Goal: Task Accomplishment & Management: Use online tool/utility

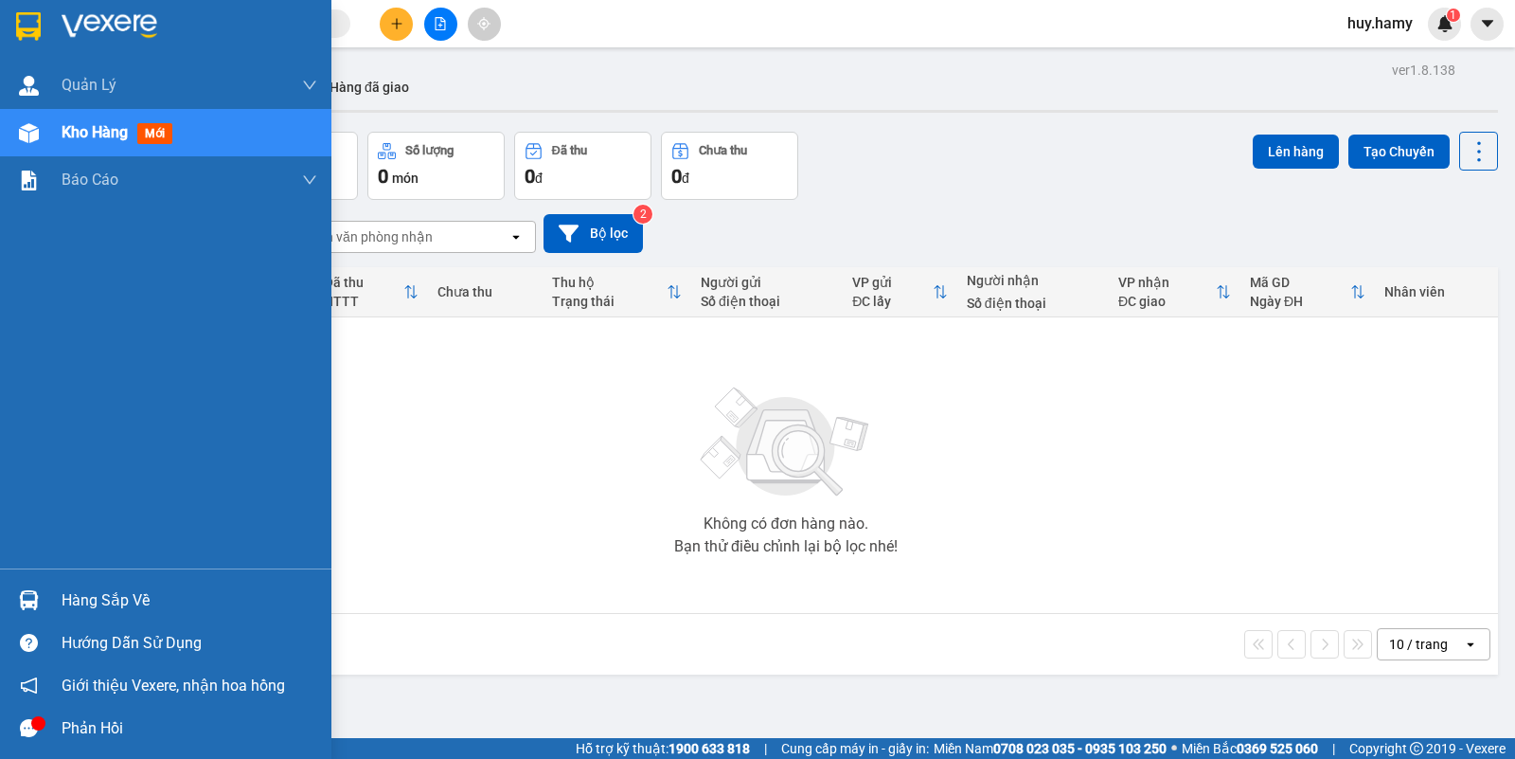
drag, startPoint x: 81, startPoint y: 145, endPoint x: 552, endPoint y: 150, distance: 471.7
click at [85, 144] on div "Kho hàng mới" at bounding box center [190, 132] width 256 height 47
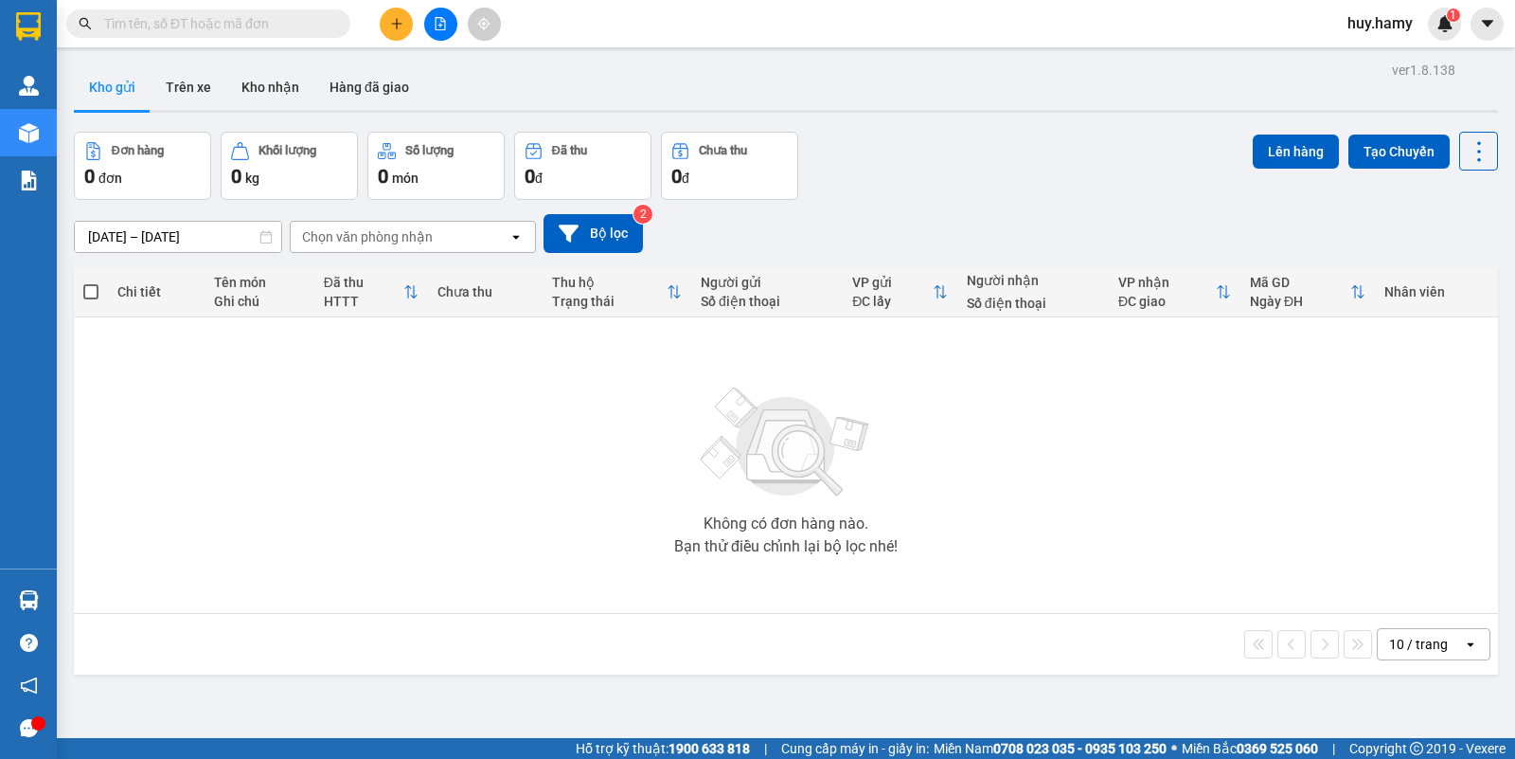
drag, startPoint x: 276, startPoint y: 79, endPoint x: 272, endPoint y: 252, distance: 173.4
click at [275, 93] on button "Kho nhận" at bounding box center [270, 86] width 88 height 45
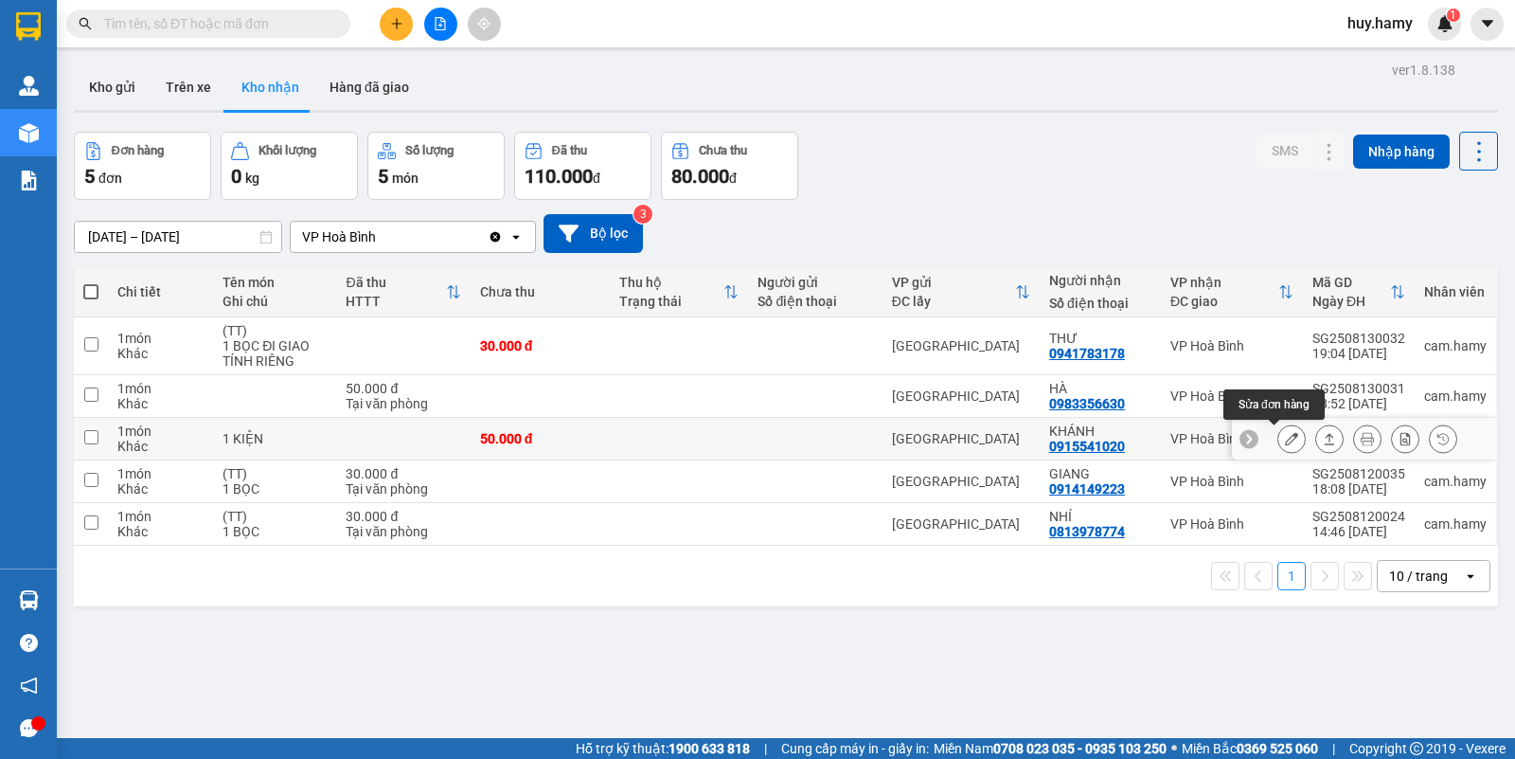
click at [1285, 440] on icon at bounding box center [1291, 438] width 13 height 13
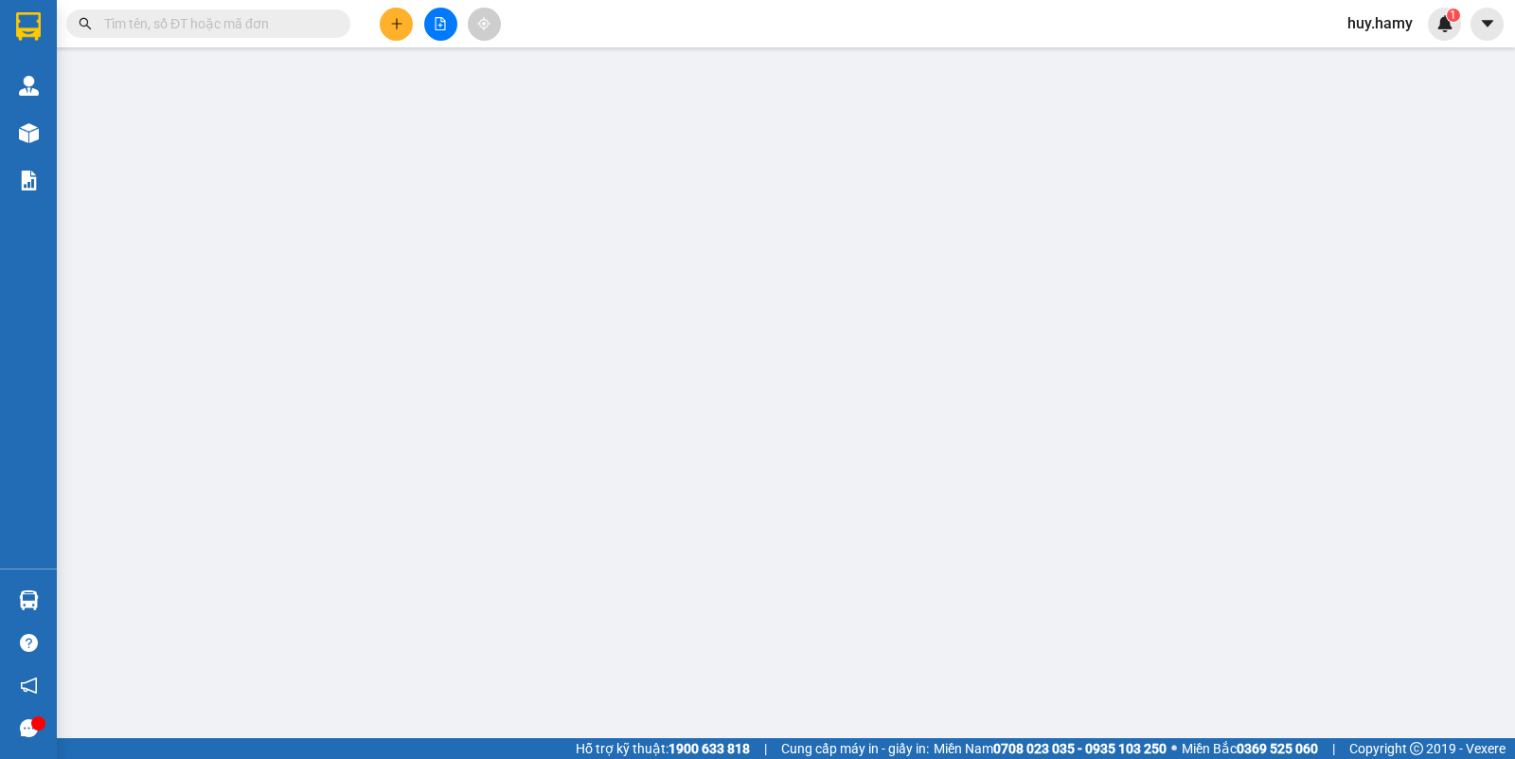
type input "0915541020"
type input "KHÁNH"
type input "50.000"
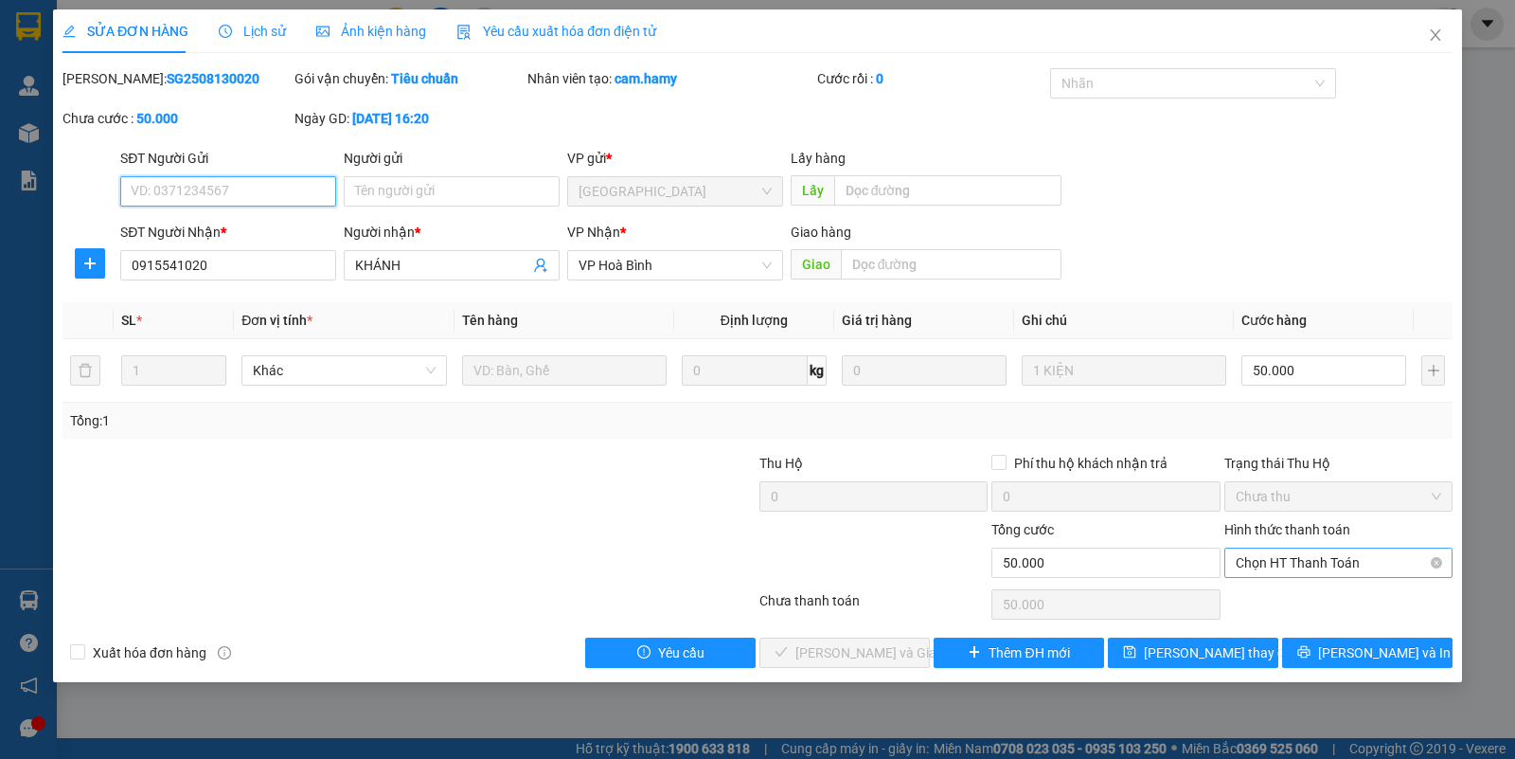
click at [1284, 549] on span "Chọn HT Thanh Toán" at bounding box center [1339, 562] width 206 height 28
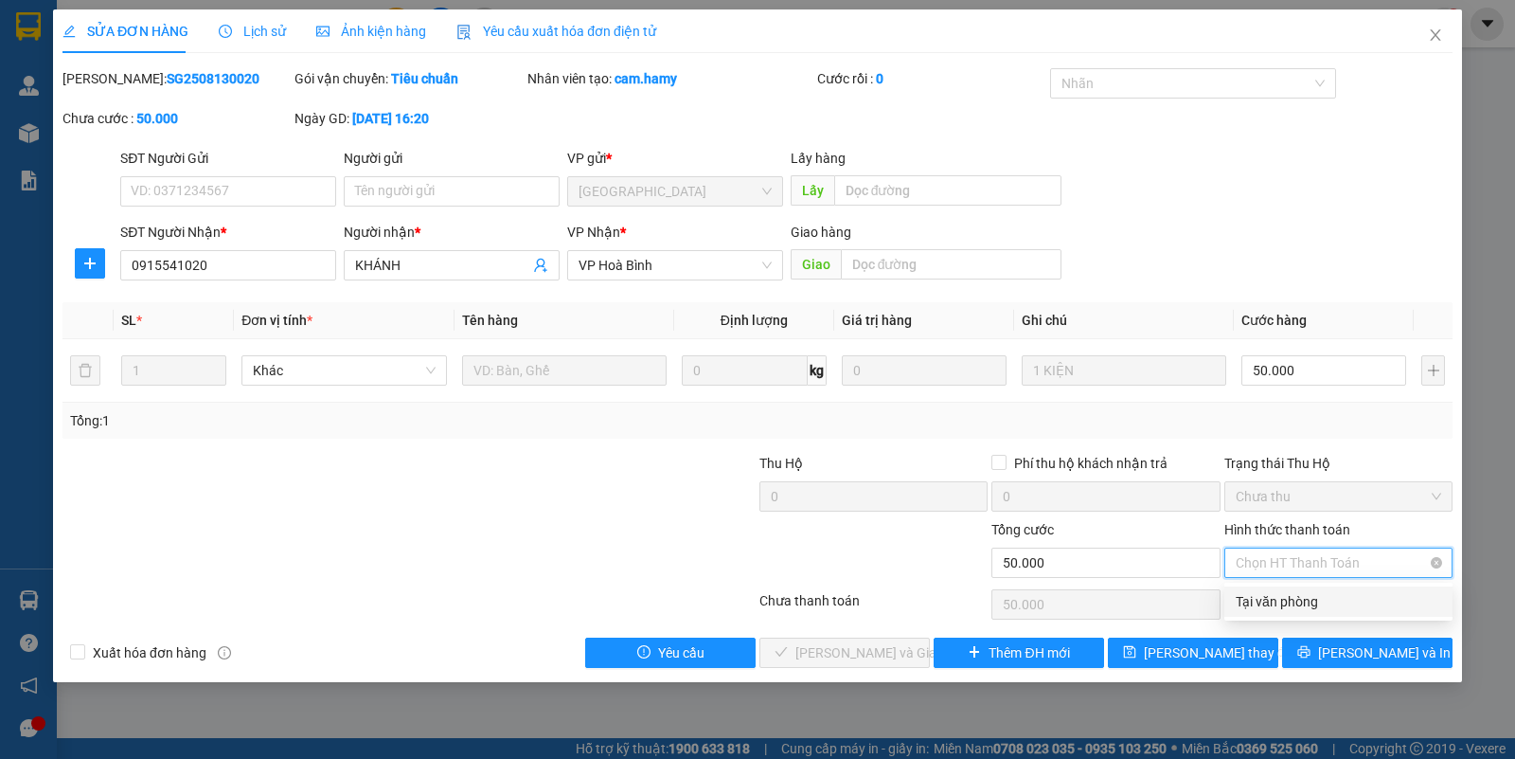
click at [1274, 591] on div "Tại văn phòng" at bounding box center [1339, 601] width 206 height 21
type input "0"
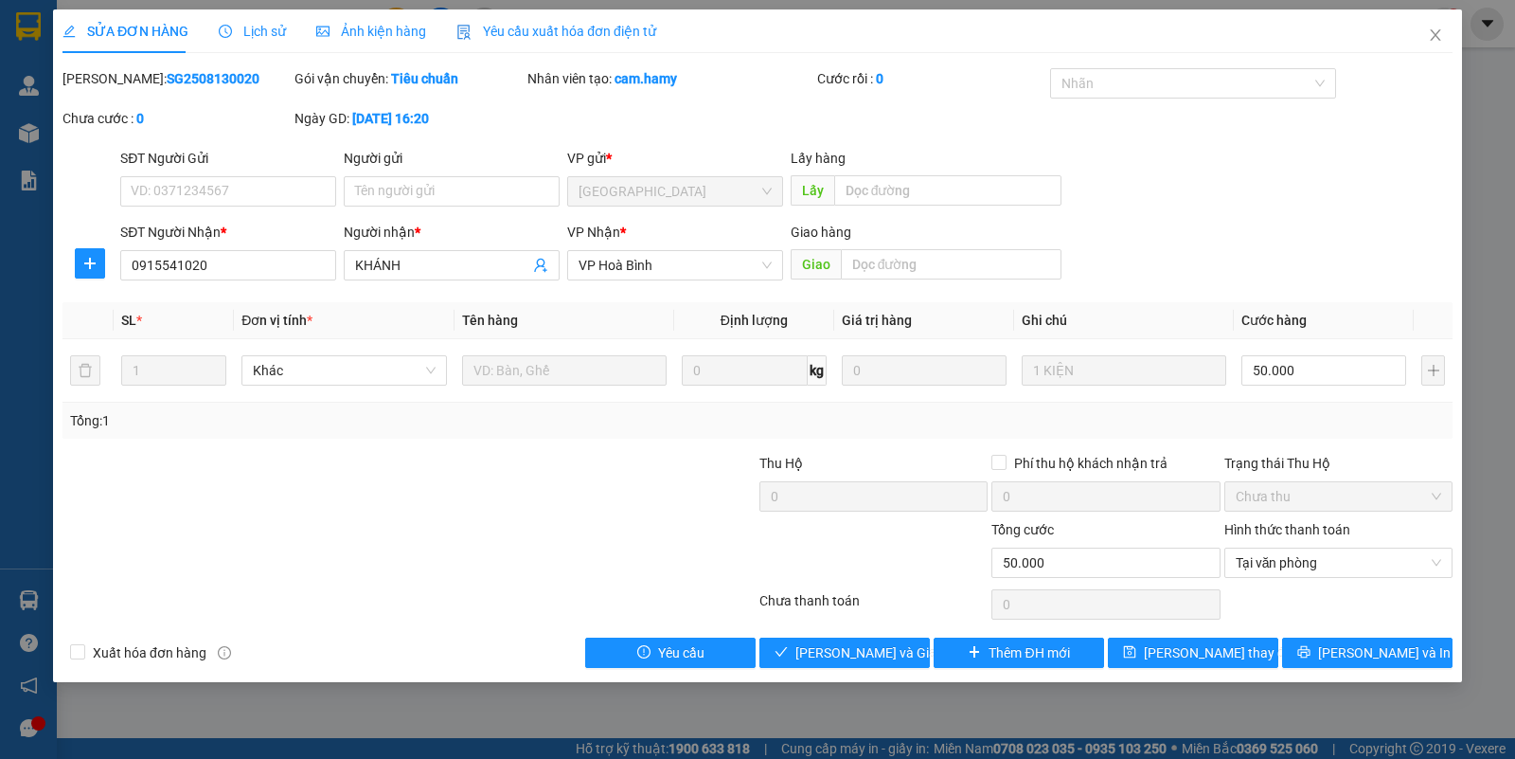
click at [829, 636] on div "Total Paid Fee 0 Total UnPaid Fee 50.000 Cash Collection Total Fee Mã ĐH: SG250…" at bounding box center [758, 368] width 1390 height 600
click at [829, 658] on span "Lưu và Giao hàng" at bounding box center [887, 652] width 182 height 21
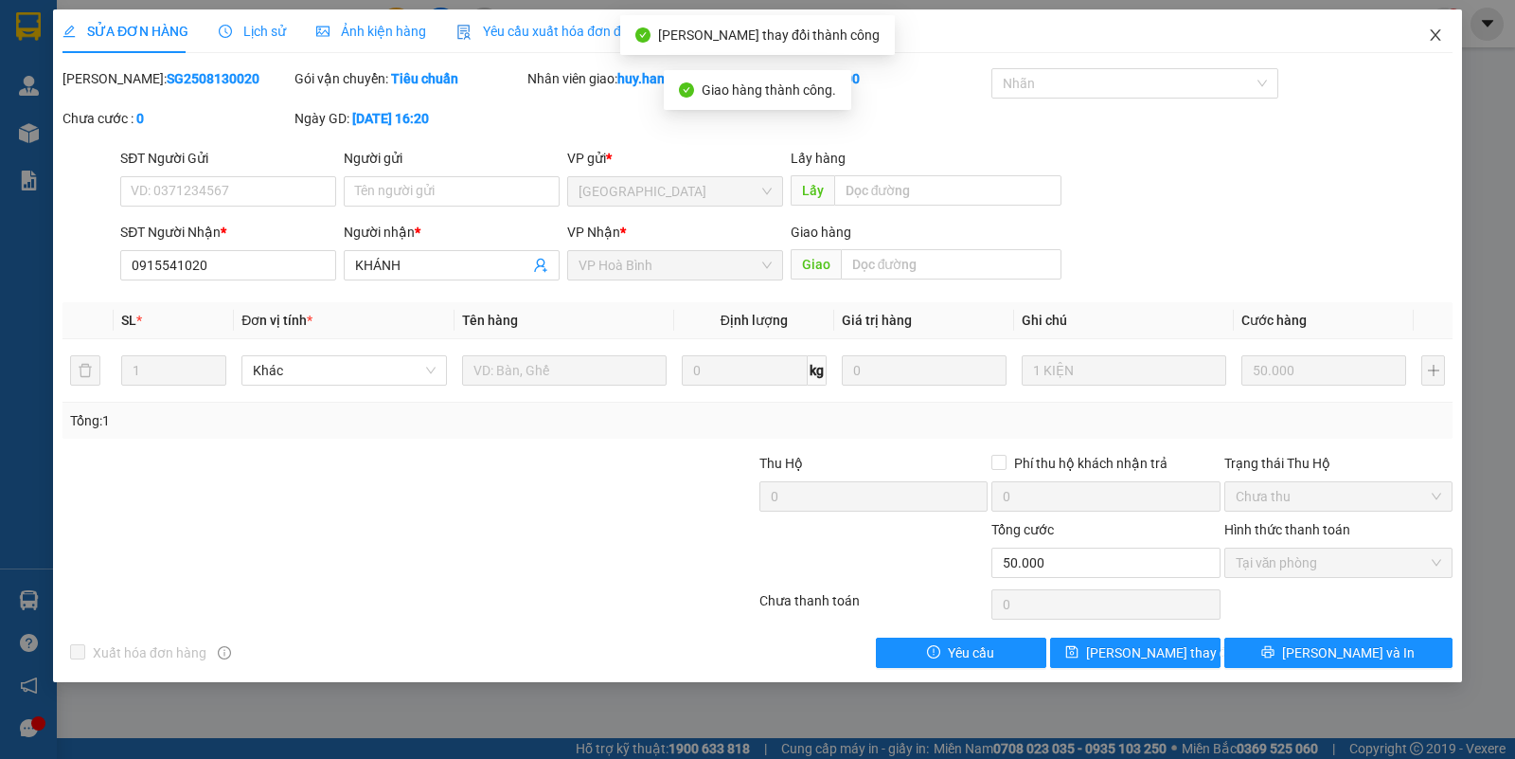
click at [1426, 34] on span "Close" at bounding box center [1435, 35] width 53 height 53
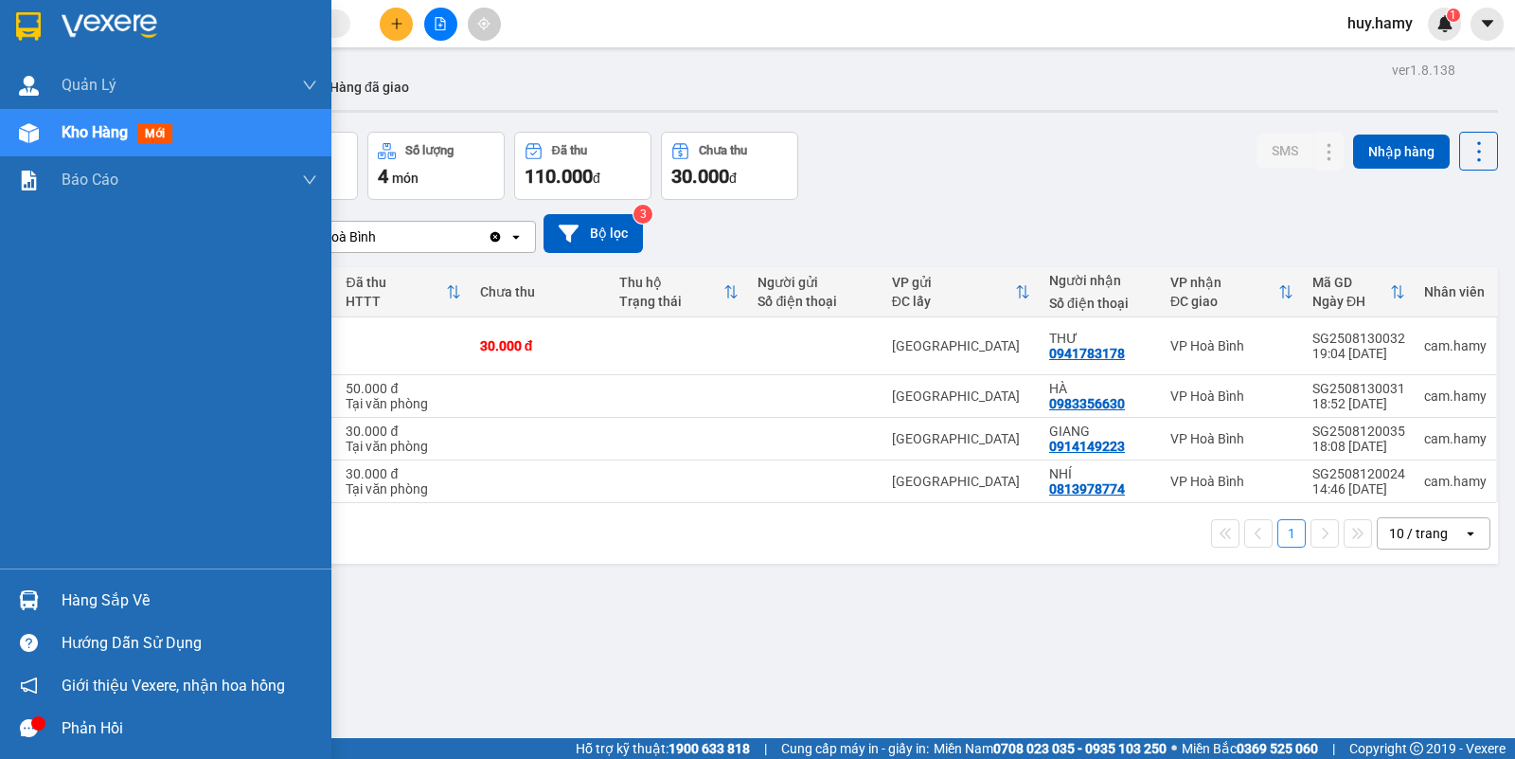
click at [53, 601] on div "Hàng sắp về" at bounding box center [166, 600] width 332 height 43
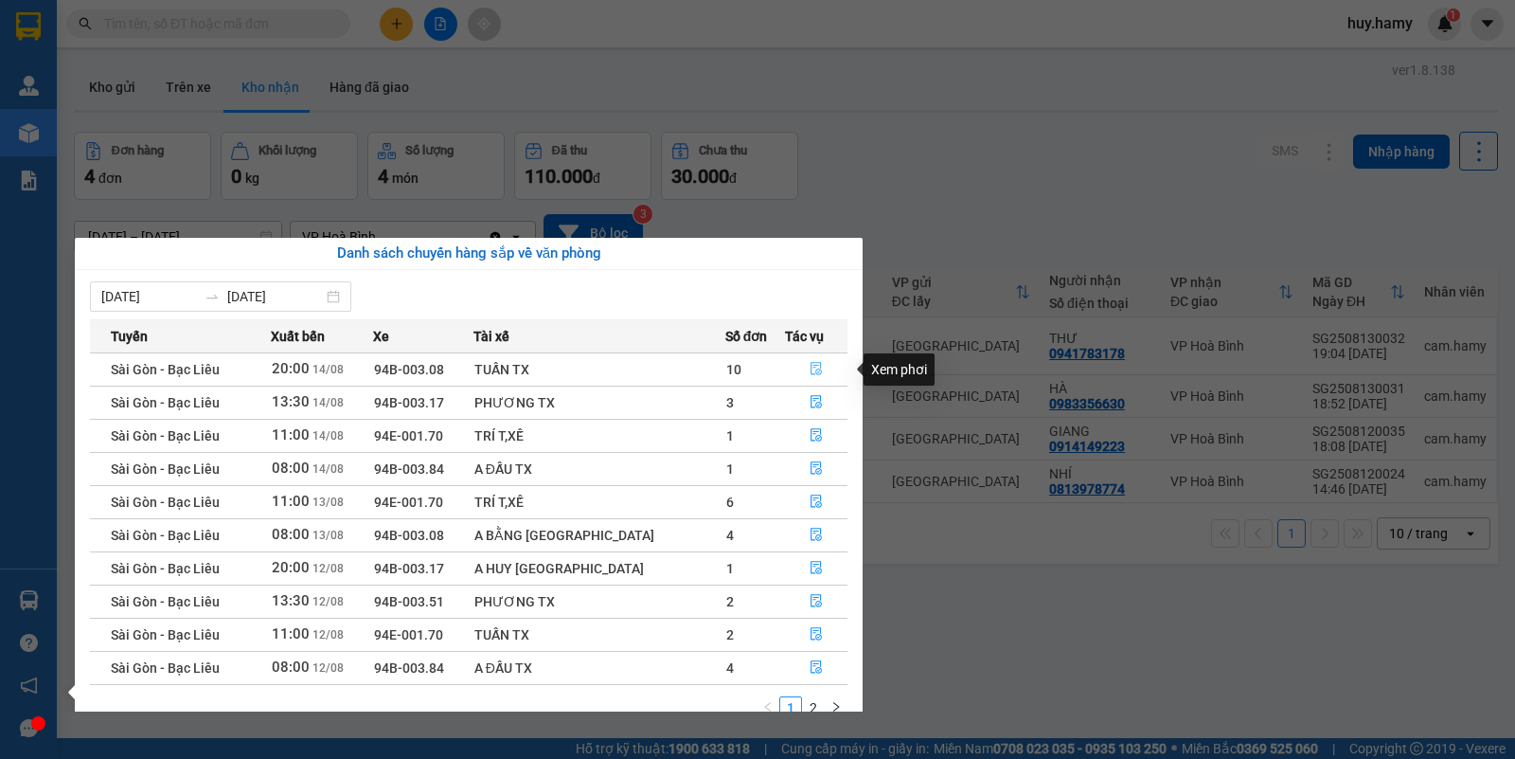
click at [811, 372] on icon "file-done" at bounding box center [816, 368] width 11 height 13
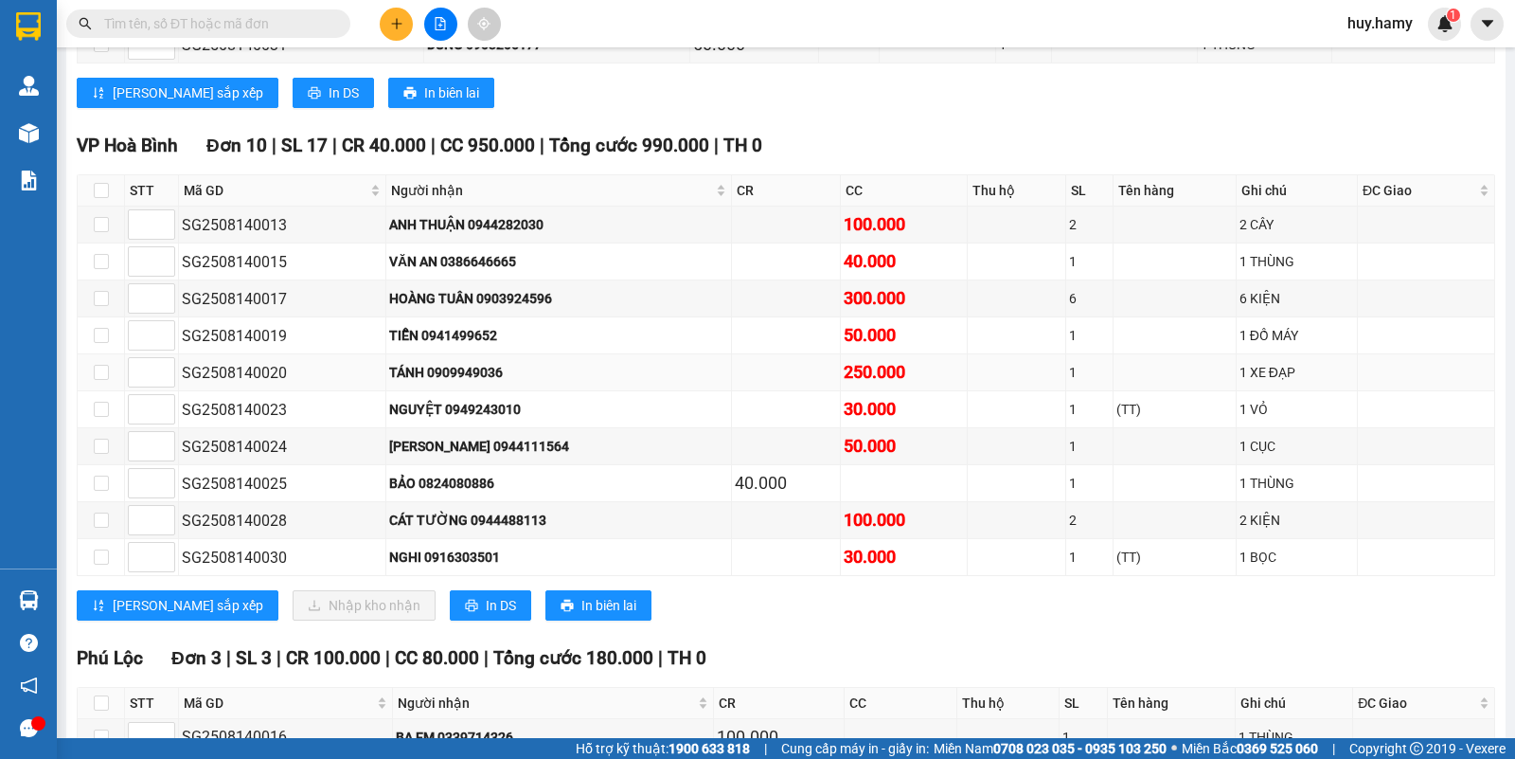
scroll to position [592, 0]
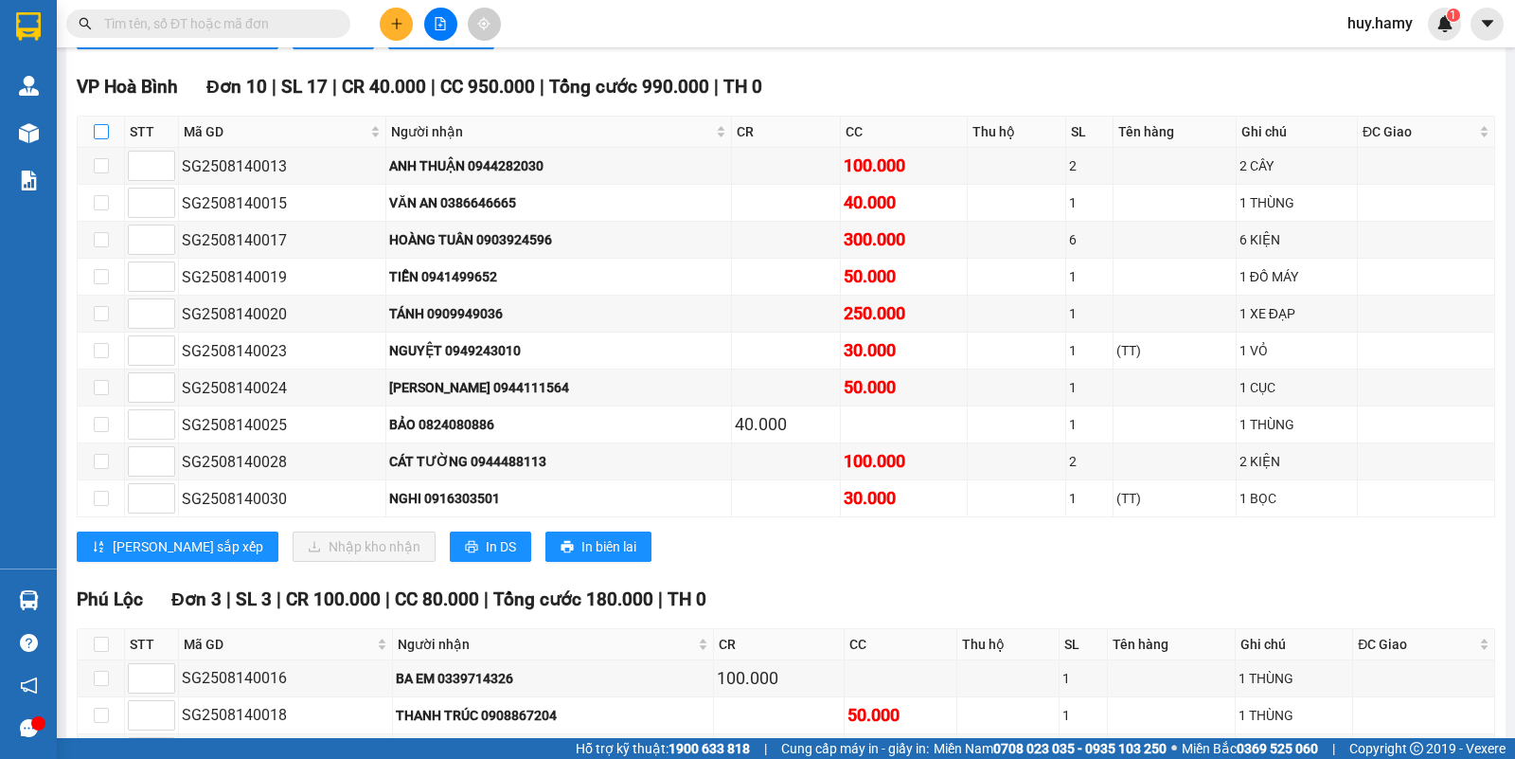
click at [100, 142] on label at bounding box center [101, 131] width 15 height 21
click at [100, 139] on input "checkbox" at bounding box center [101, 131] width 15 height 15
checkbox input "true"
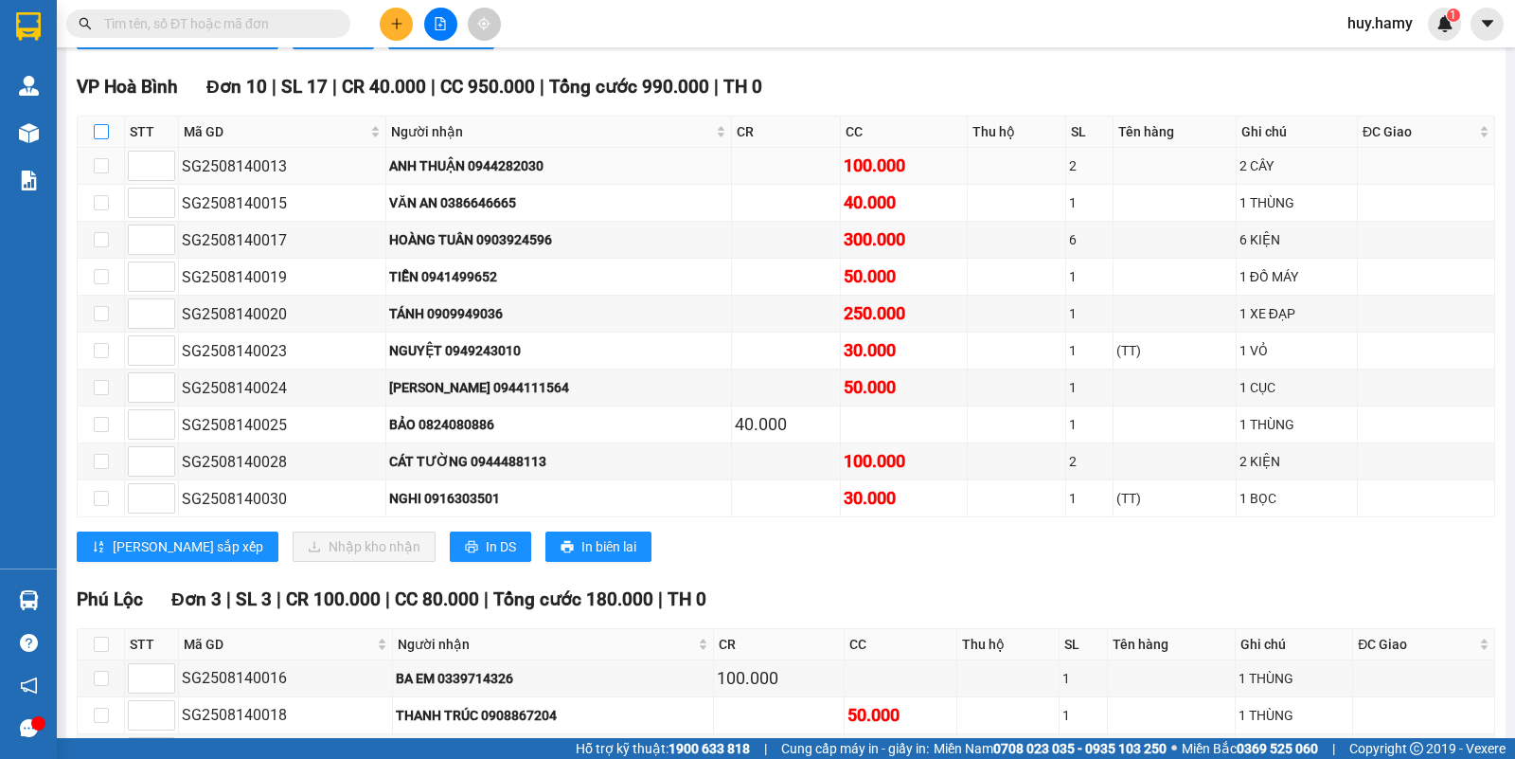
checkbox input "true"
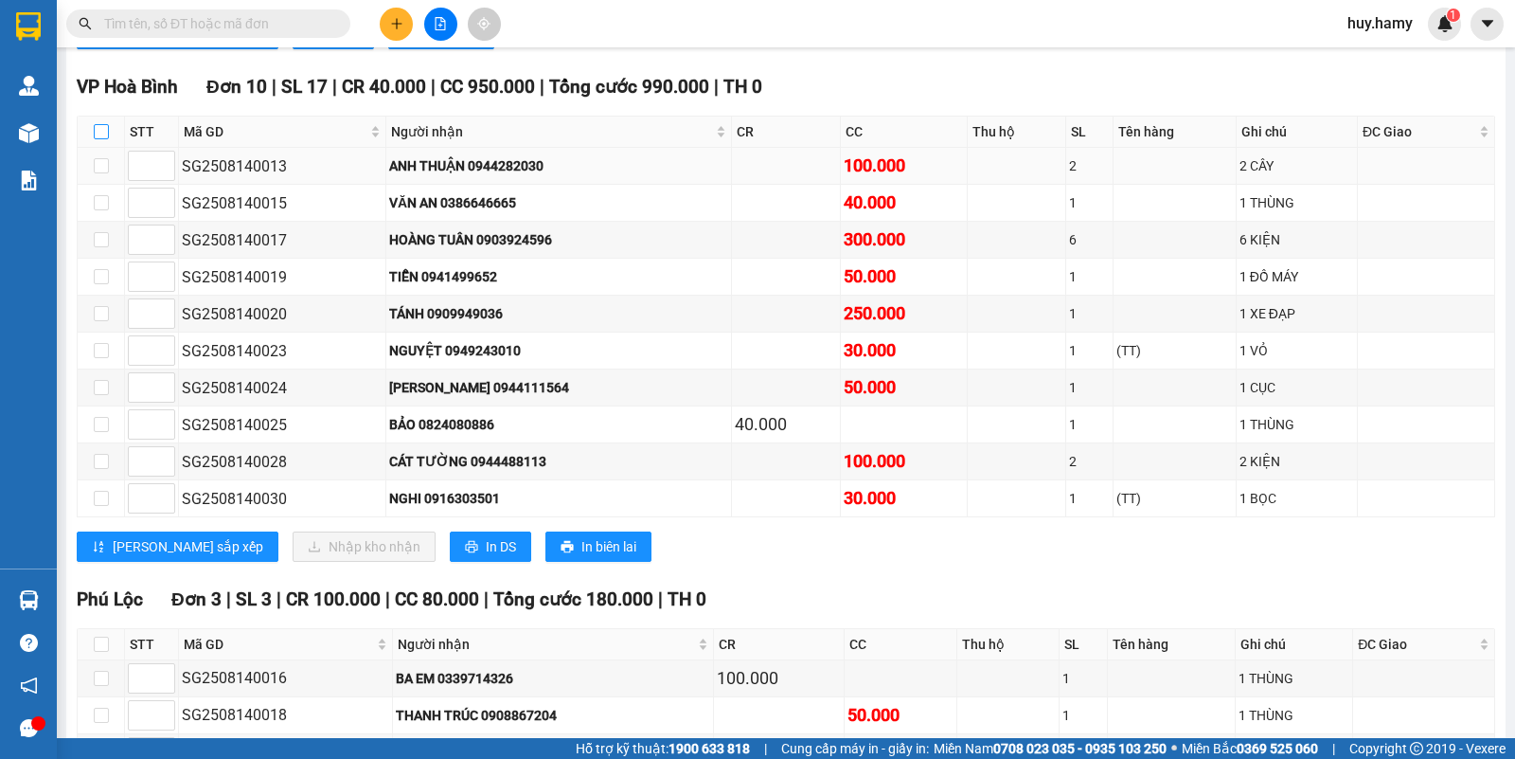
checkbox input "true"
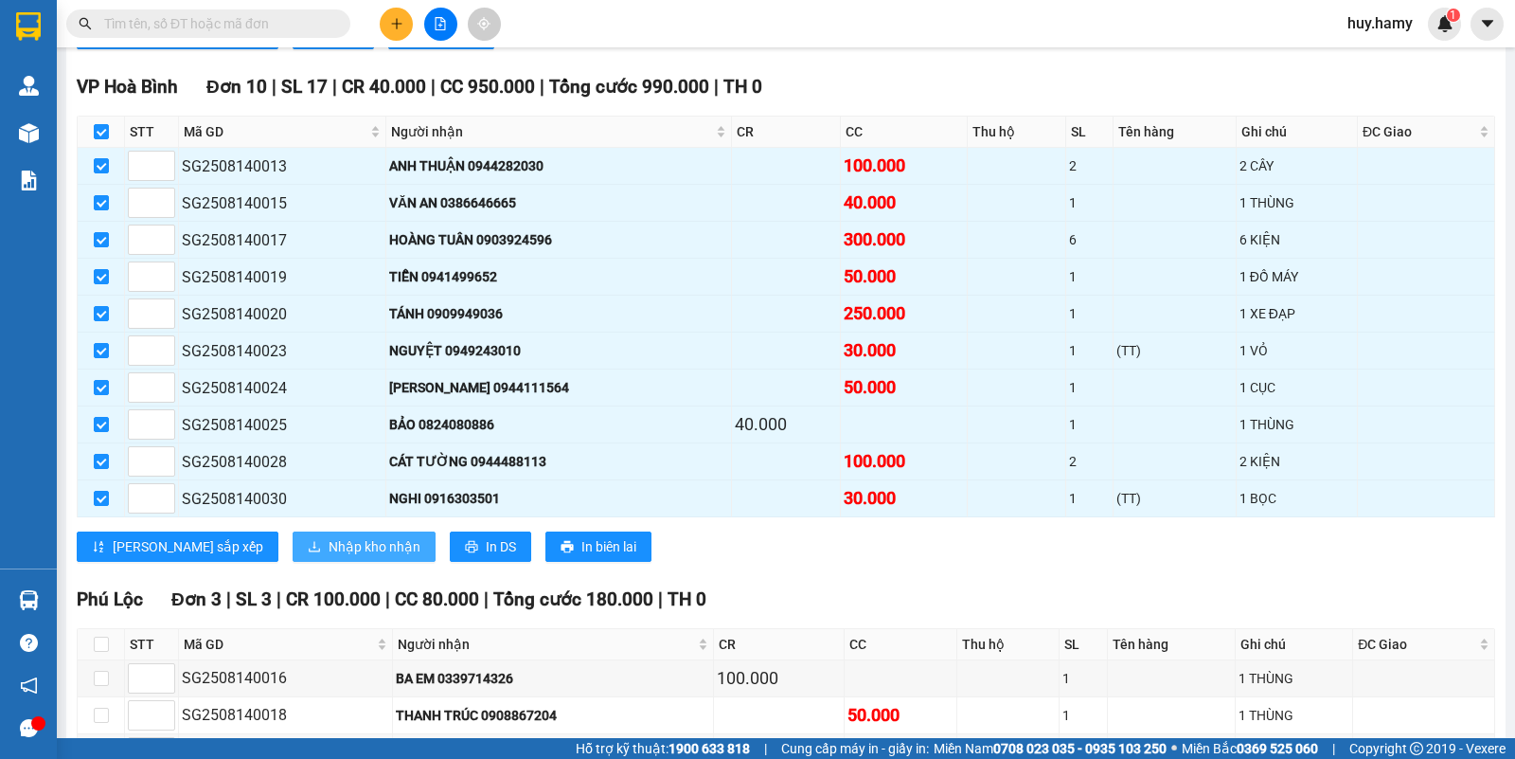
click at [329, 557] on span "Nhập kho nhận" at bounding box center [375, 546] width 92 height 21
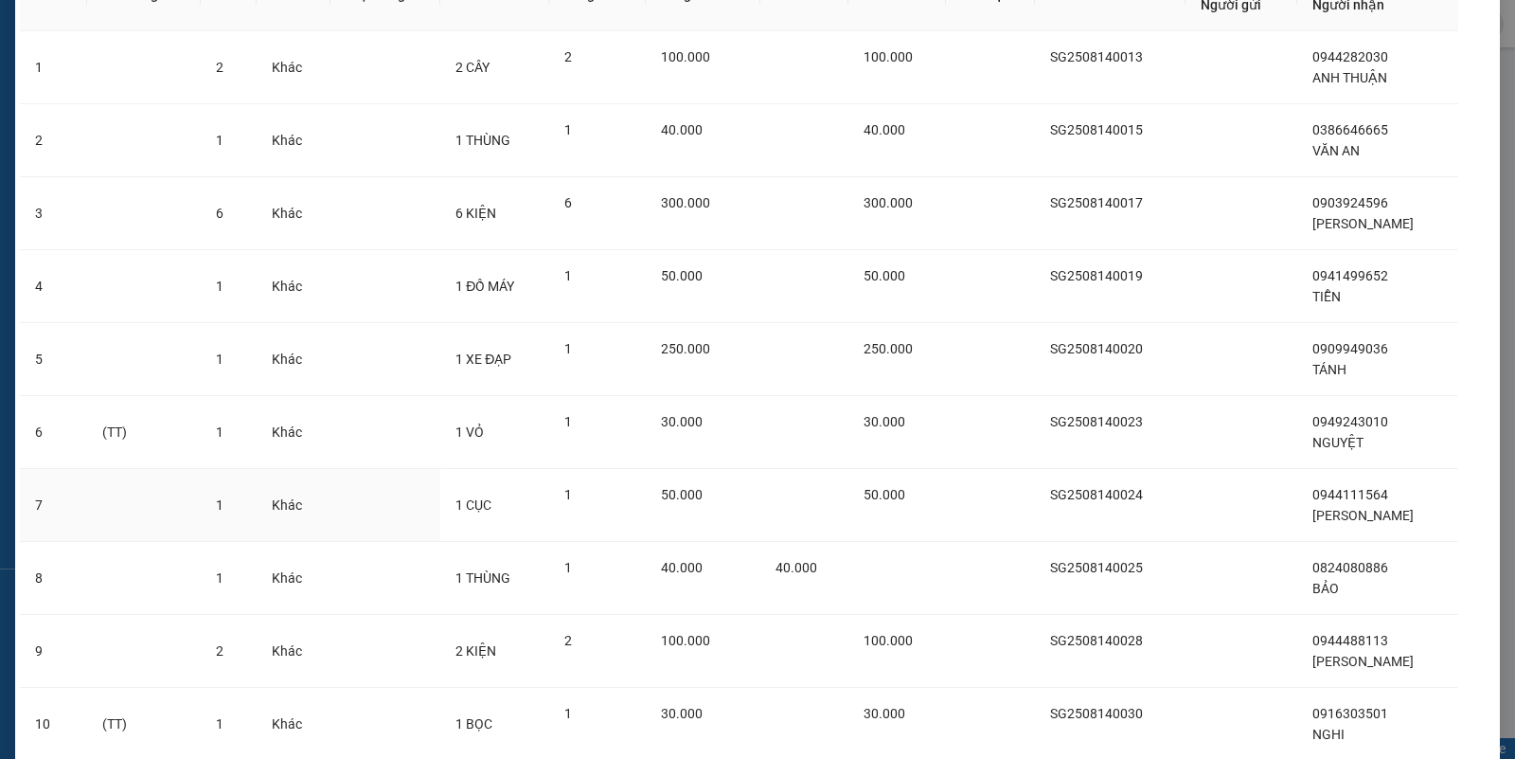
scroll to position [271, 0]
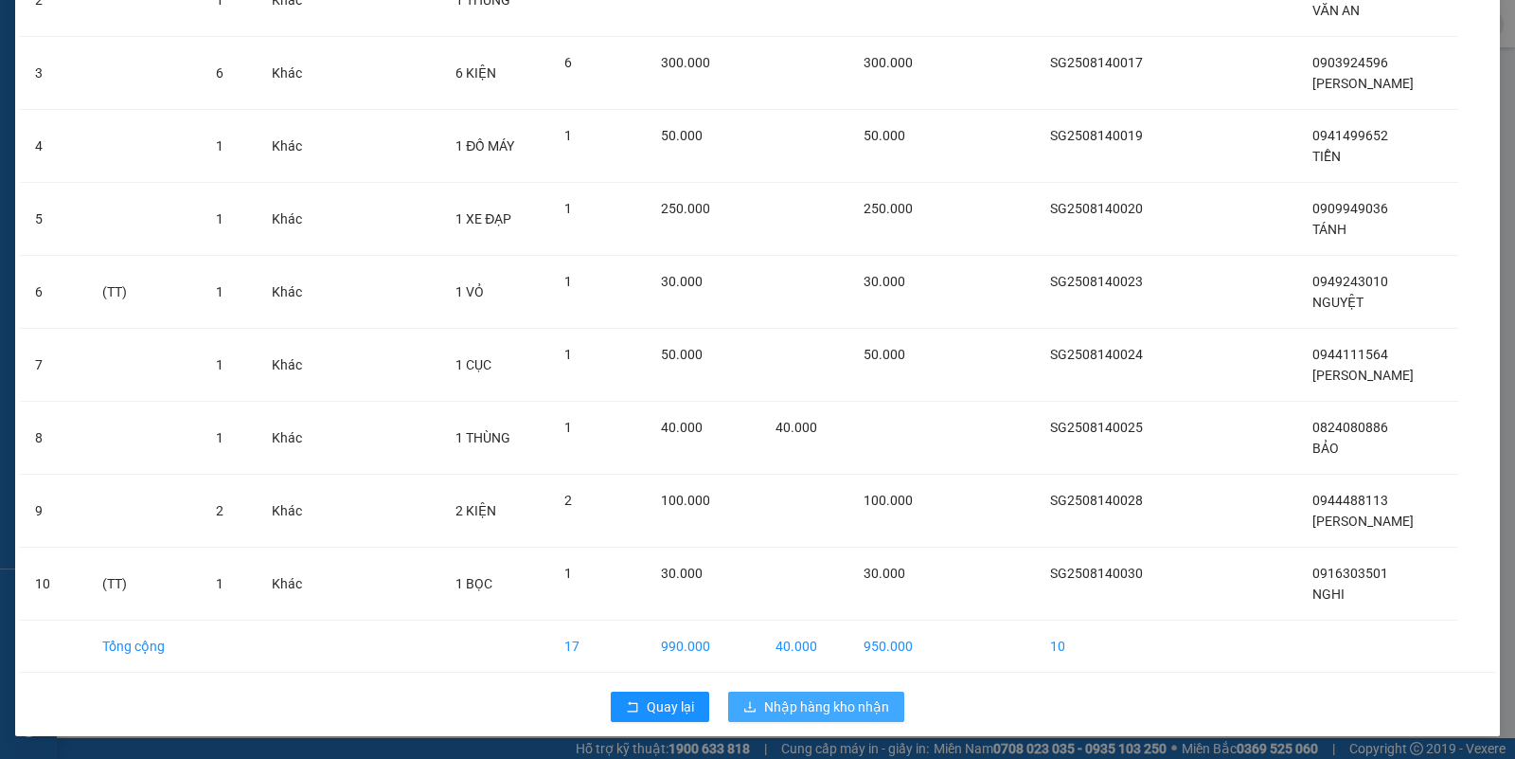
click at [839, 708] on span "Nhập hàng kho nhận" at bounding box center [826, 706] width 125 height 21
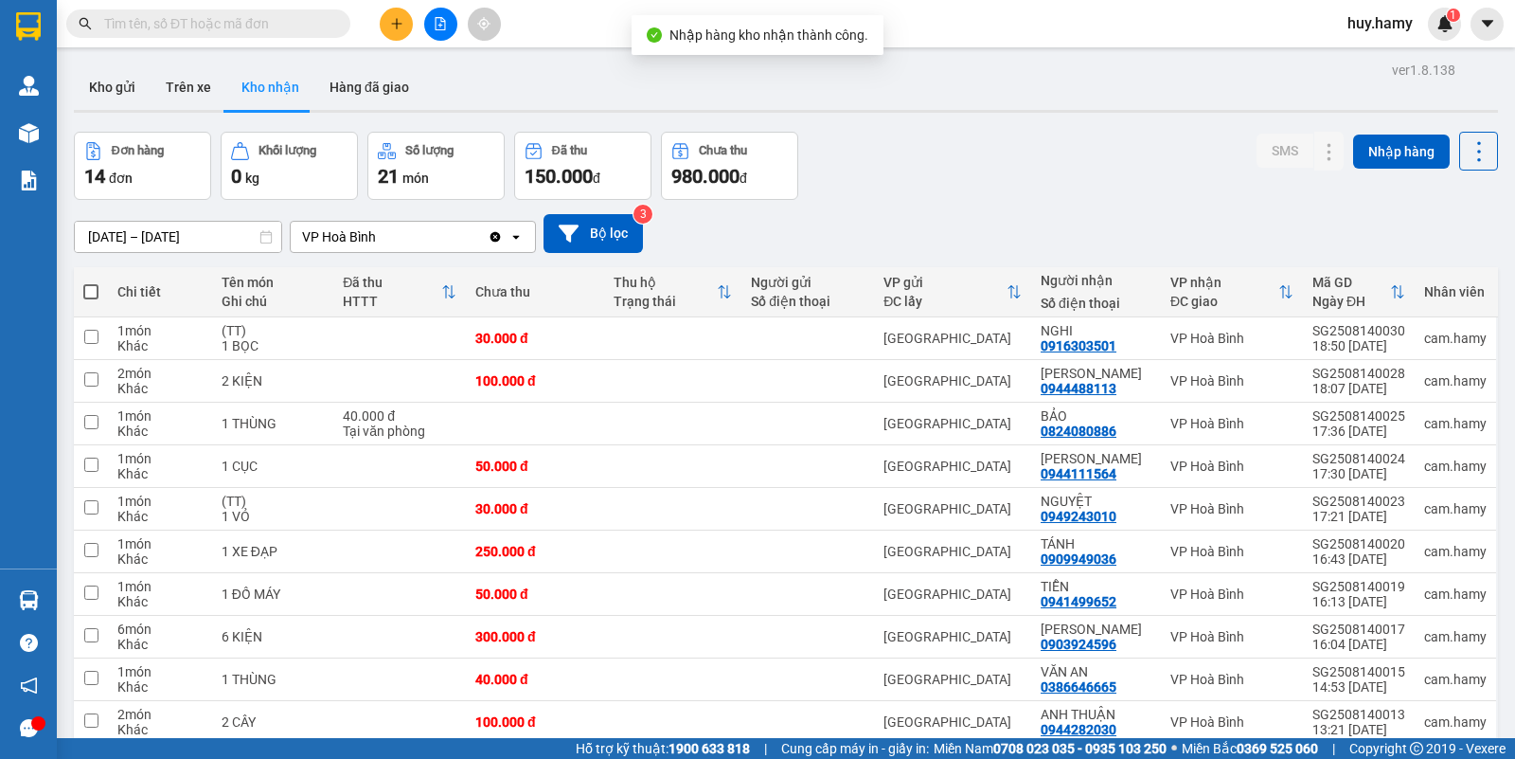
click at [83, 294] on span at bounding box center [90, 291] width 15 height 15
click at [91, 282] on input "checkbox" at bounding box center [91, 282] width 0 height 0
checkbox input "true"
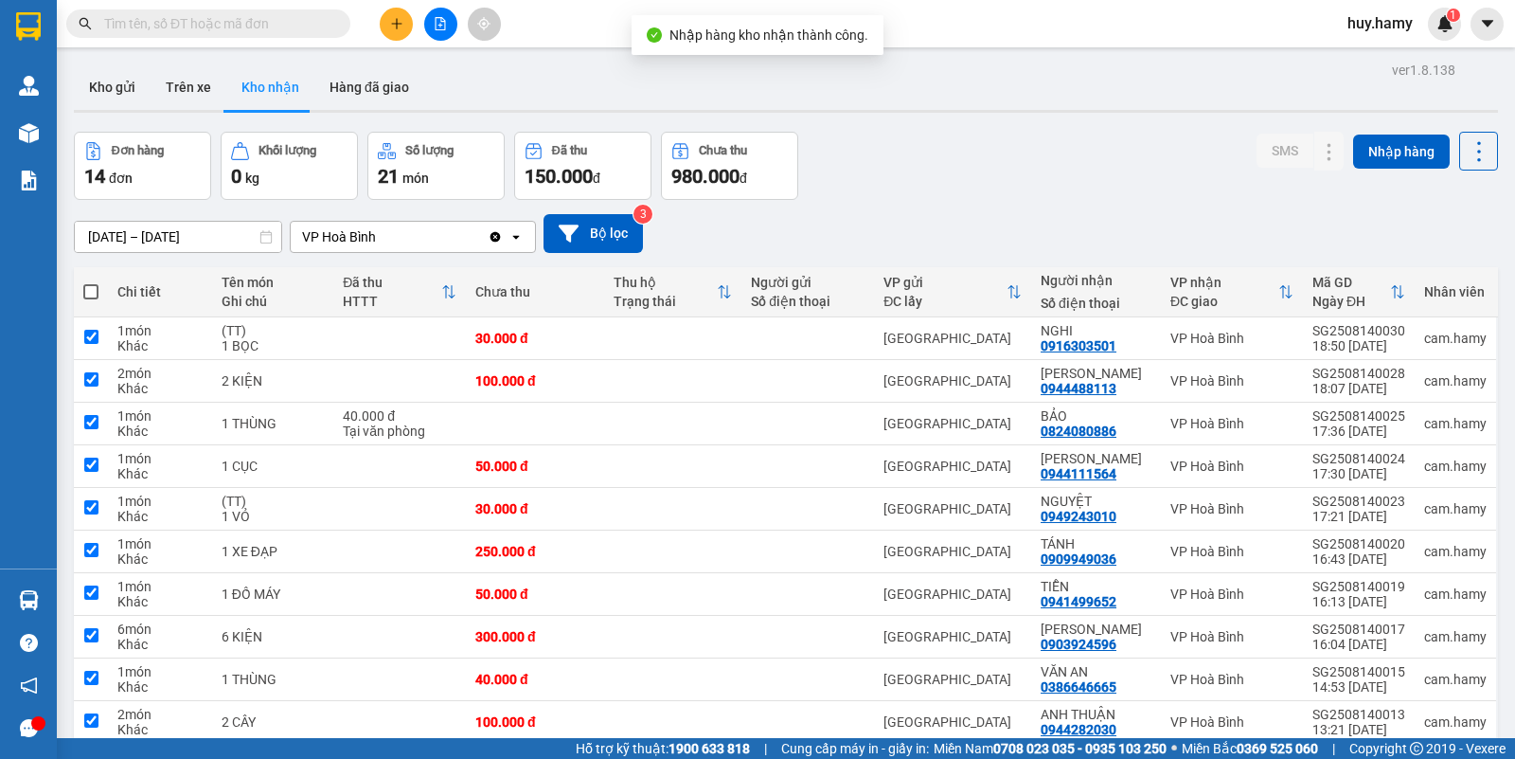
checkbox input "true"
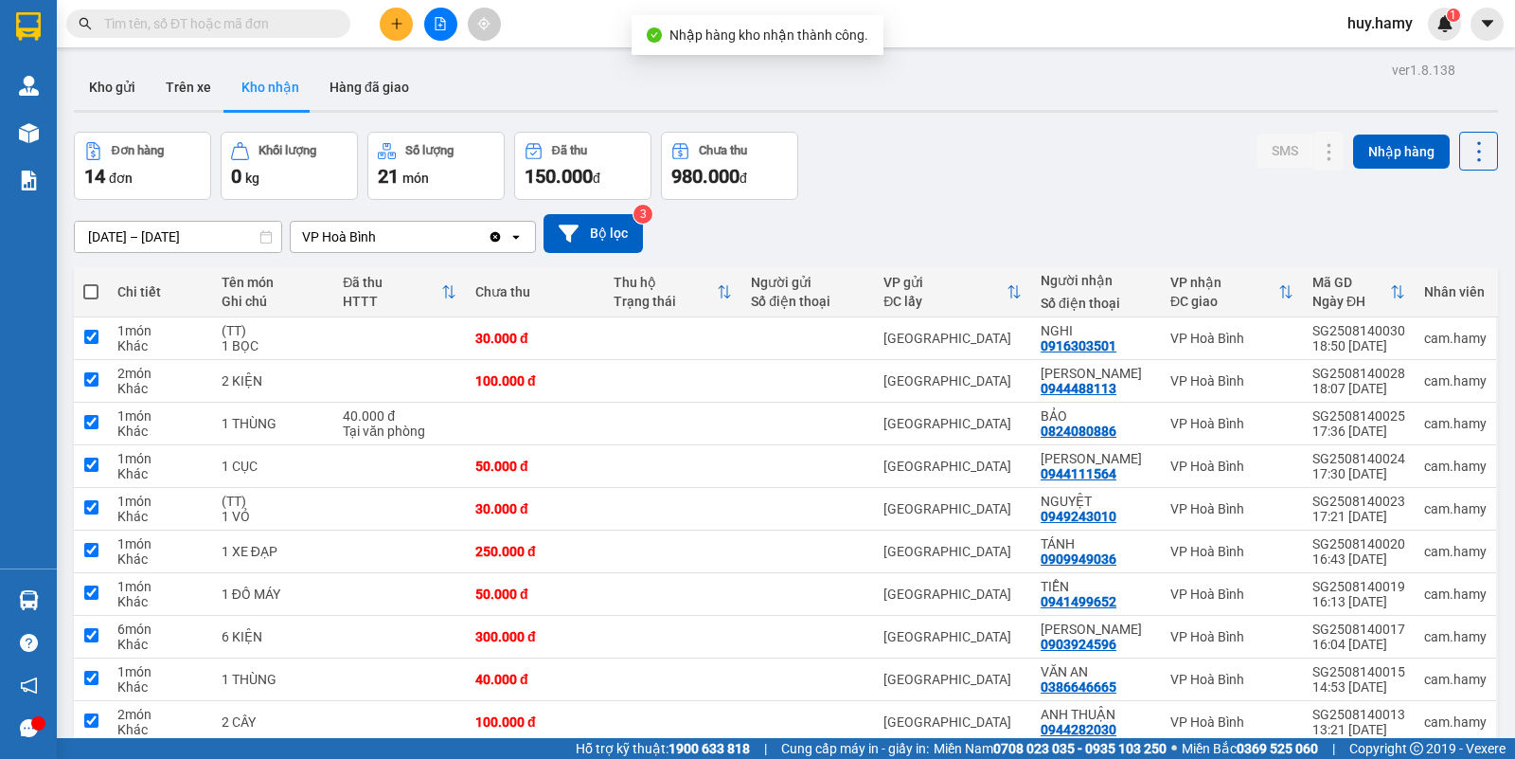
checkbox input "true"
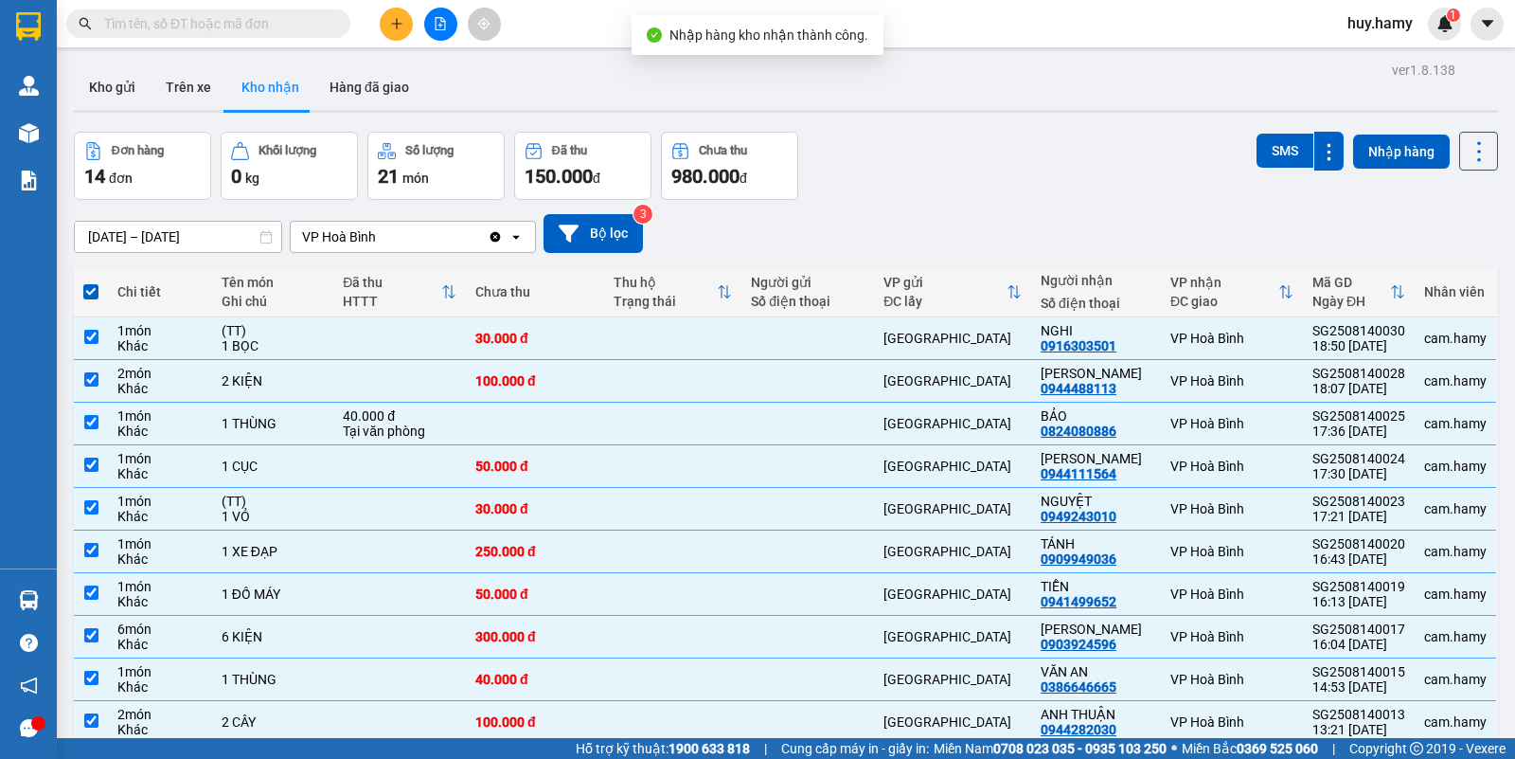
drag, startPoint x: 1267, startPoint y: 140, endPoint x: 1228, endPoint y: 200, distance: 71.7
click at [1266, 140] on button "SMS" at bounding box center [1285, 151] width 57 height 34
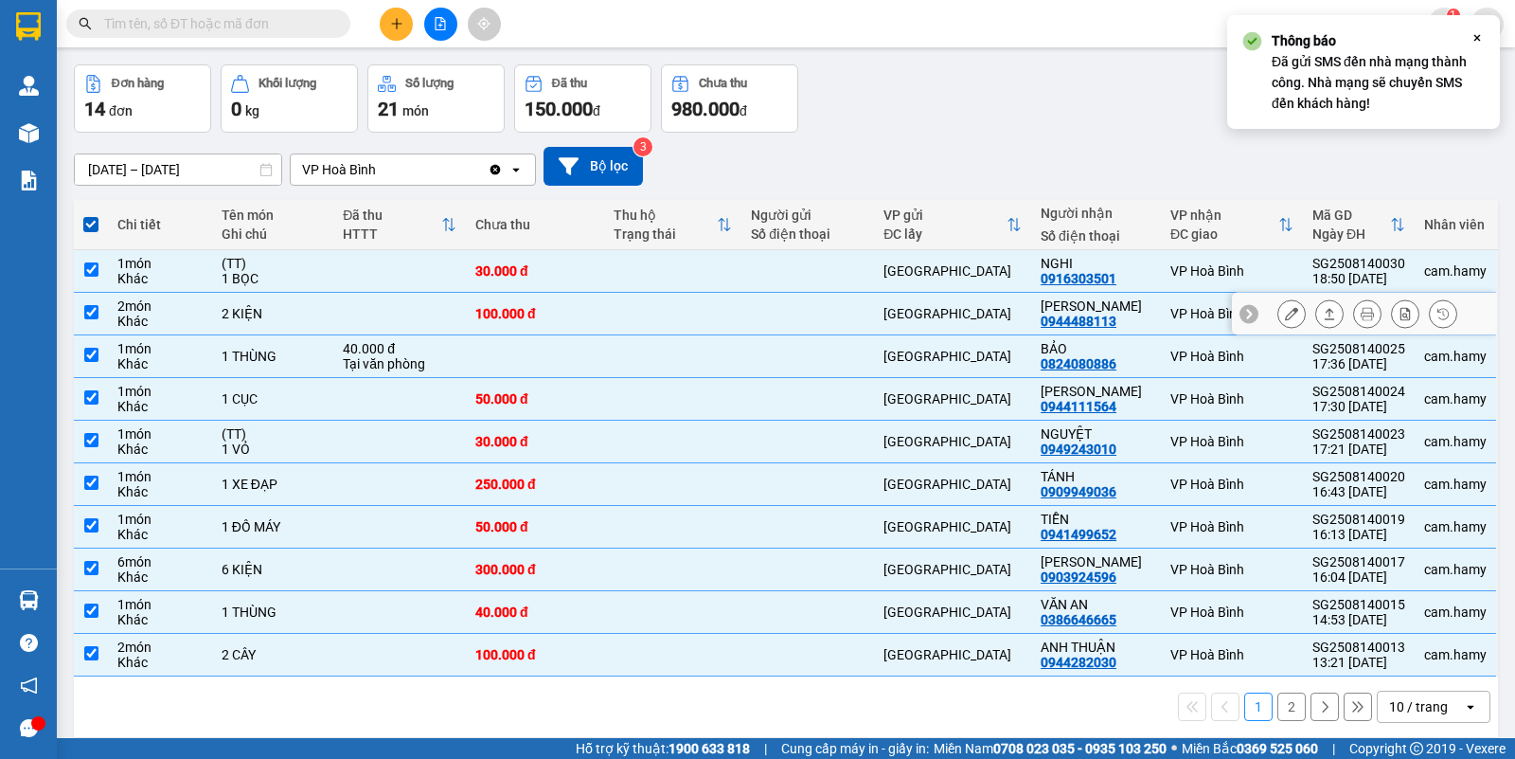
scroll to position [87, 0]
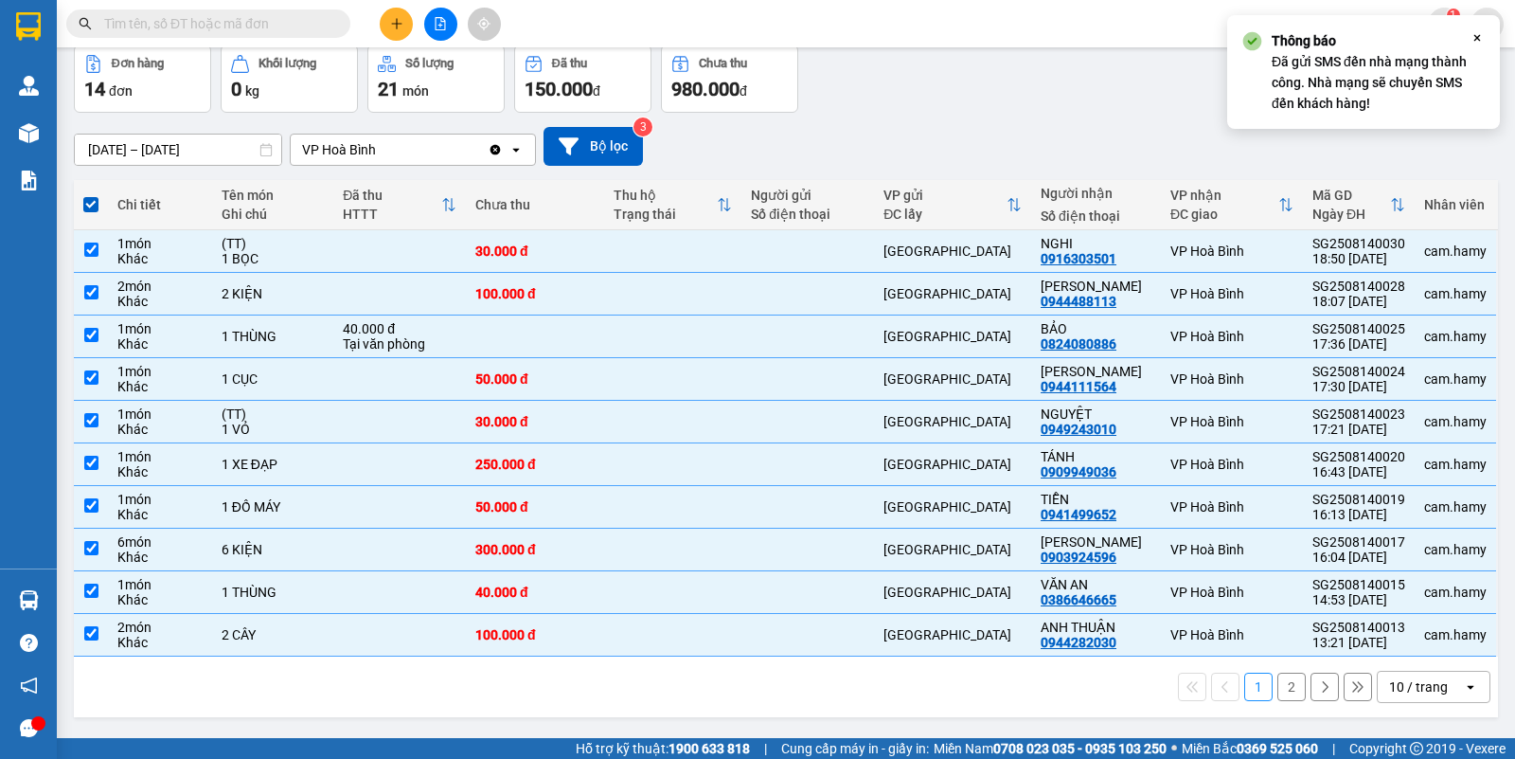
click at [1280, 690] on button "2" at bounding box center [1292, 686] width 28 height 28
checkbox input "false"
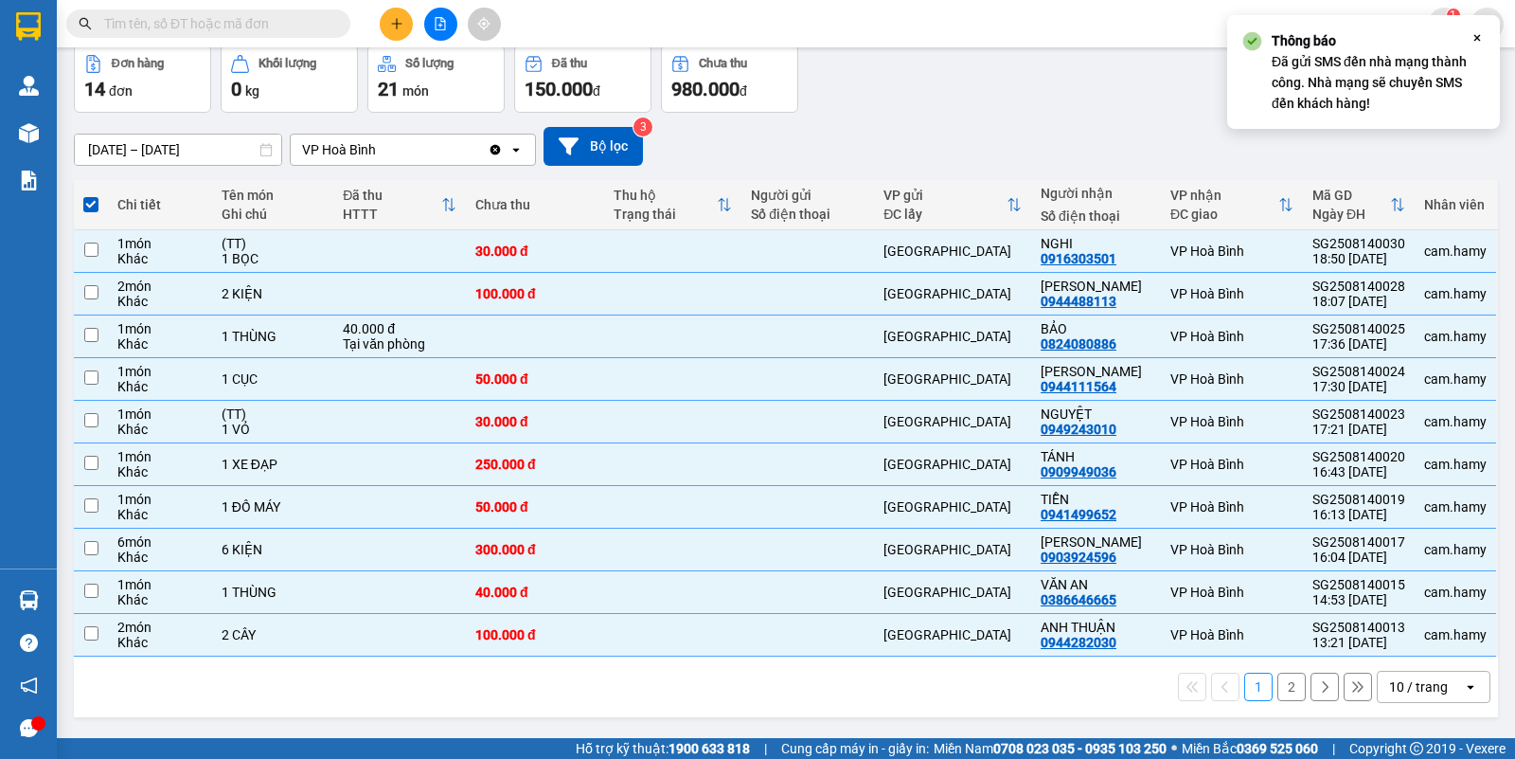
checkbox input "false"
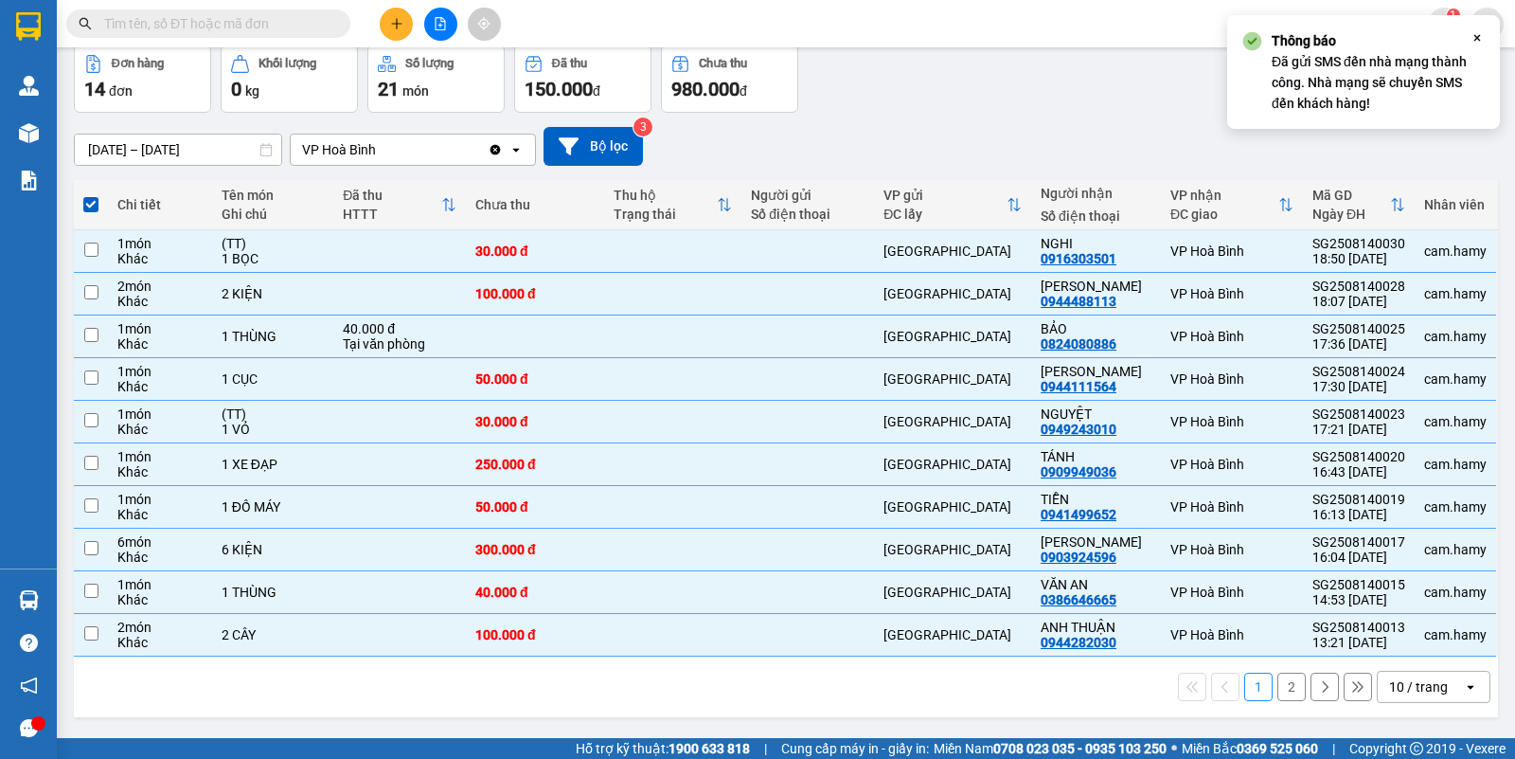
checkbox input "false"
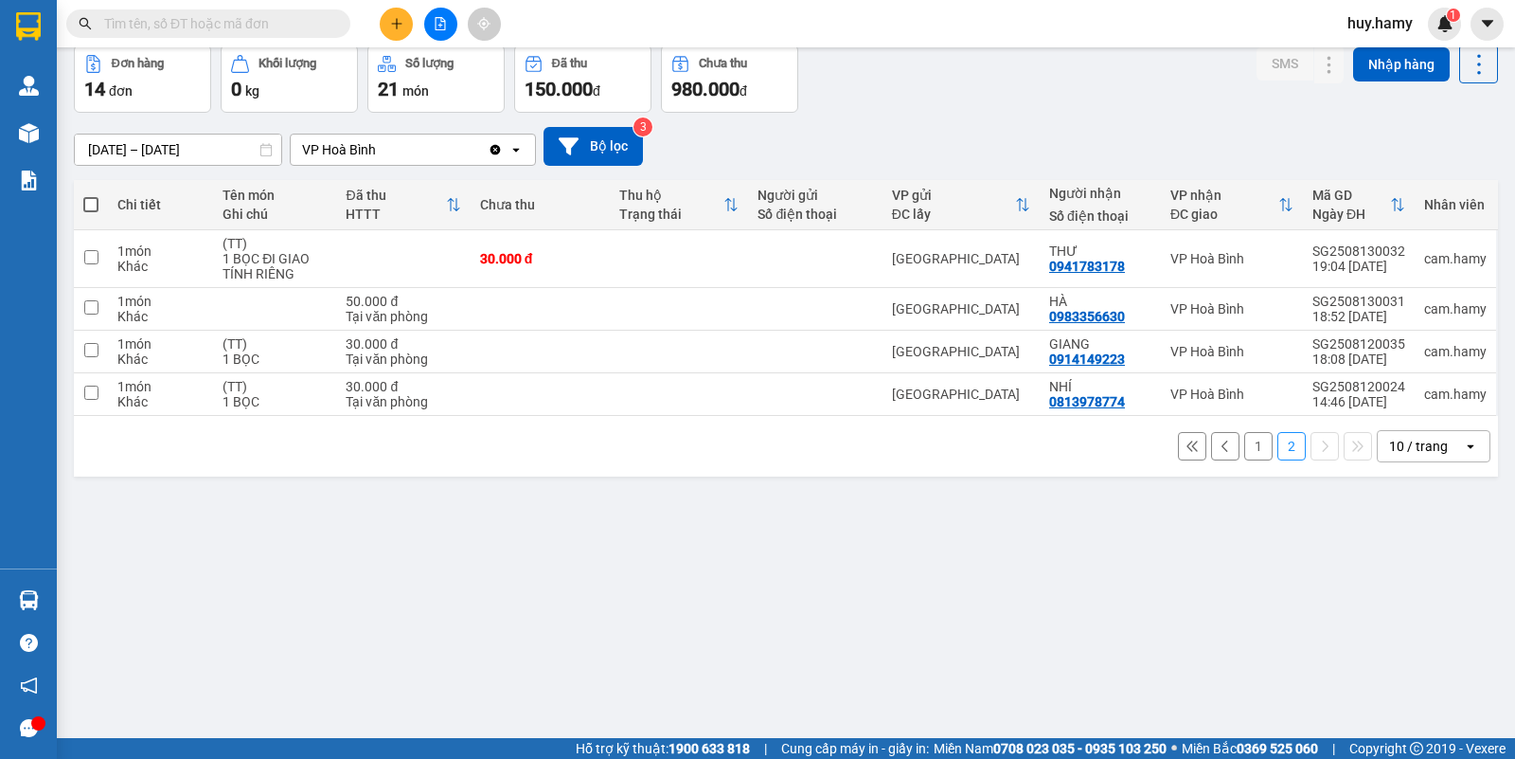
click at [92, 199] on span at bounding box center [90, 204] width 15 height 15
click at [91, 195] on input "checkbox" at bounding box center [91, 195] width 0 height 0
checkbox input "true"
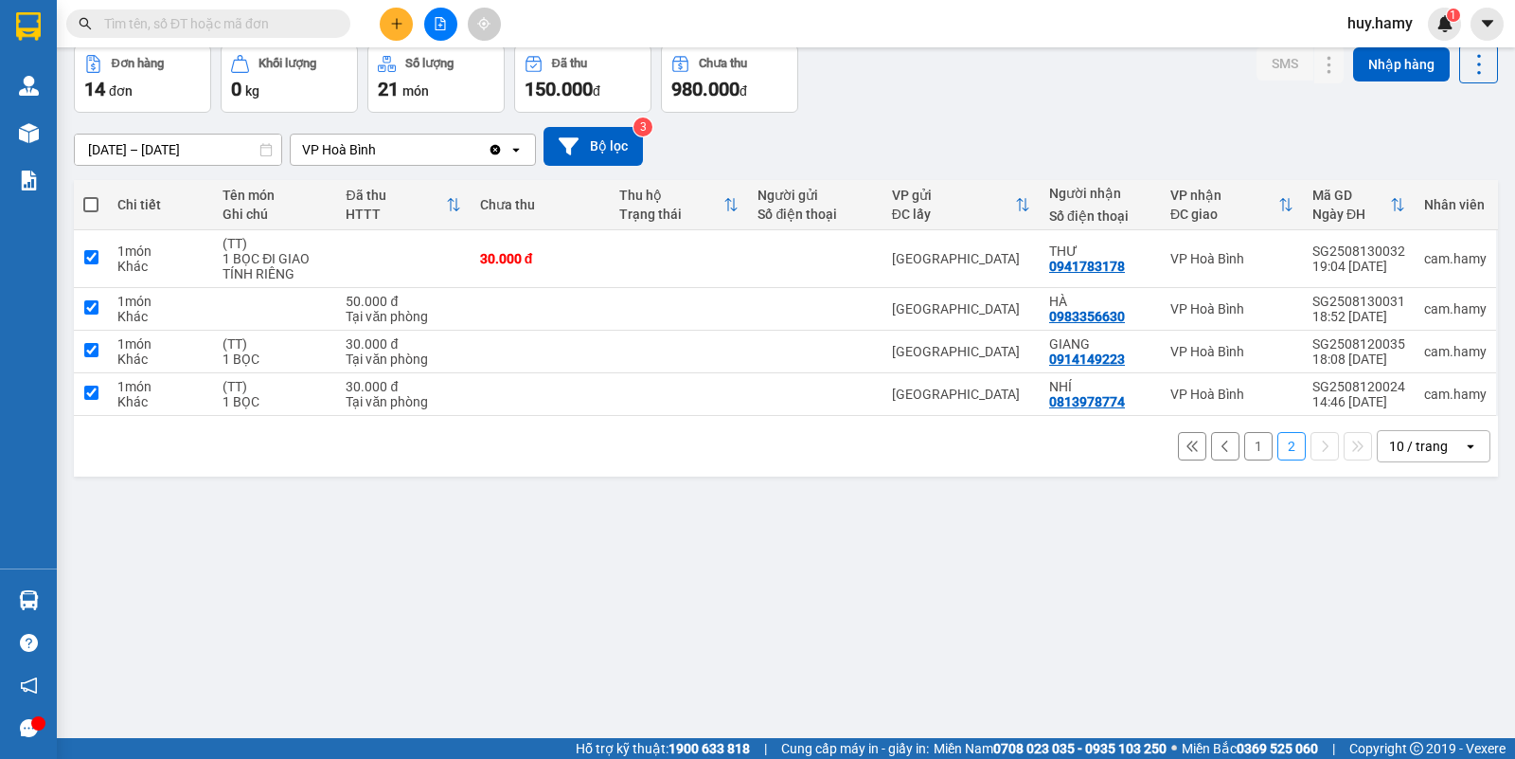
checkbox input "true"
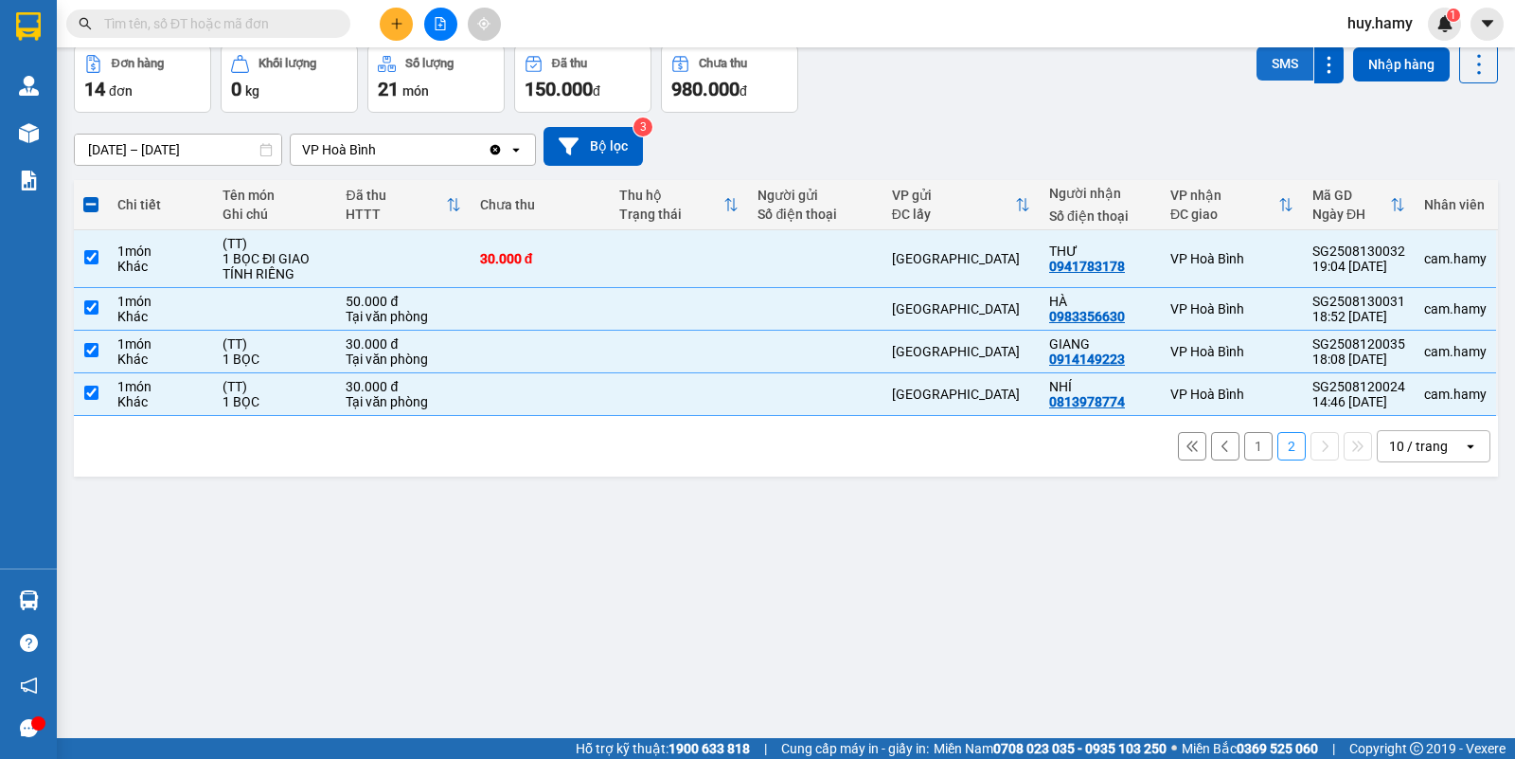
click at [1266, 69] on button "SMS" at bounding box center [1285, 63] width 57 height 34
